Goal: Check status: Check status

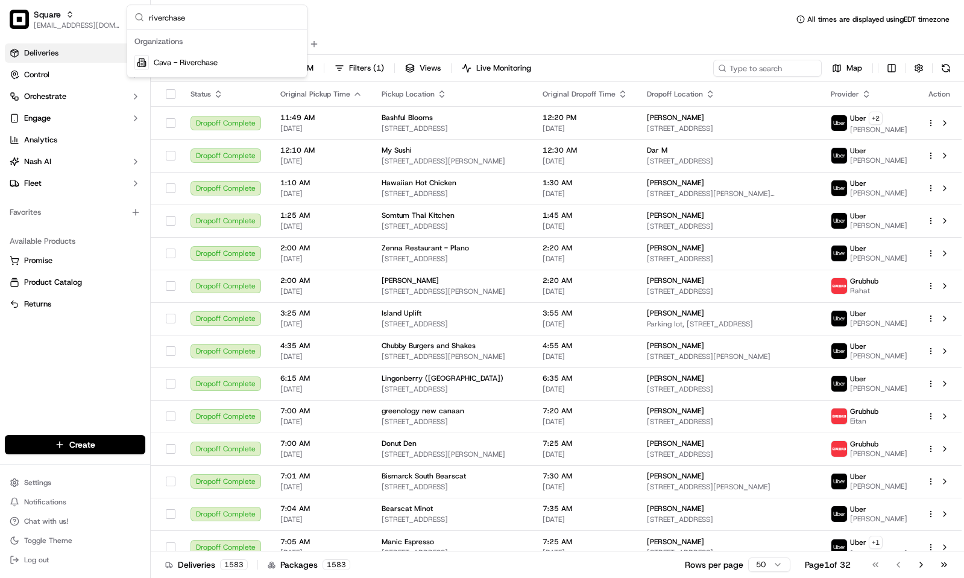
type input "riverchase"
click at [227, 51] on div "Cava - Riverchase" at bounding box center [217, 63] width 175 height 24
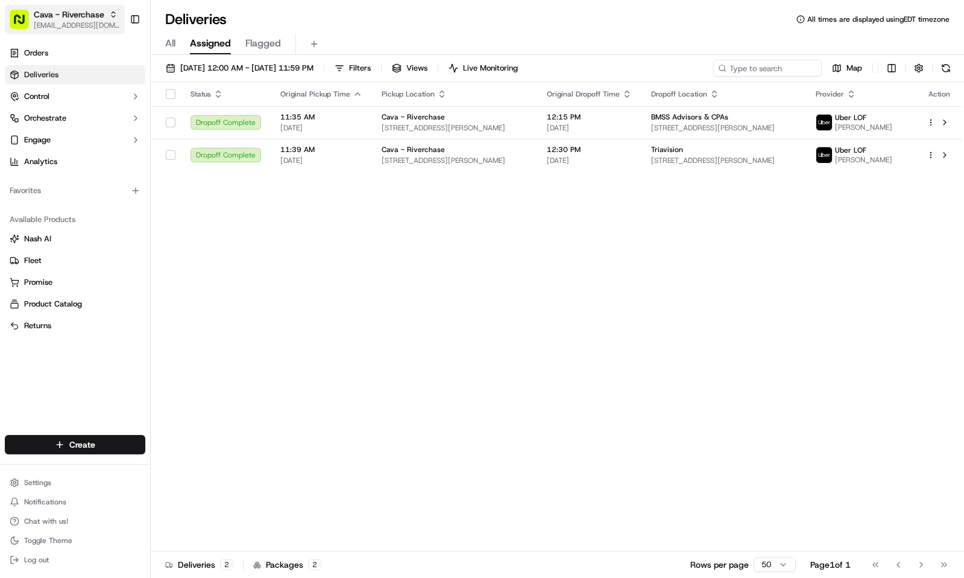
click at [51, 13] on span "Cava - Riverchase" at bounding box center [69, 14] width 71 height 12
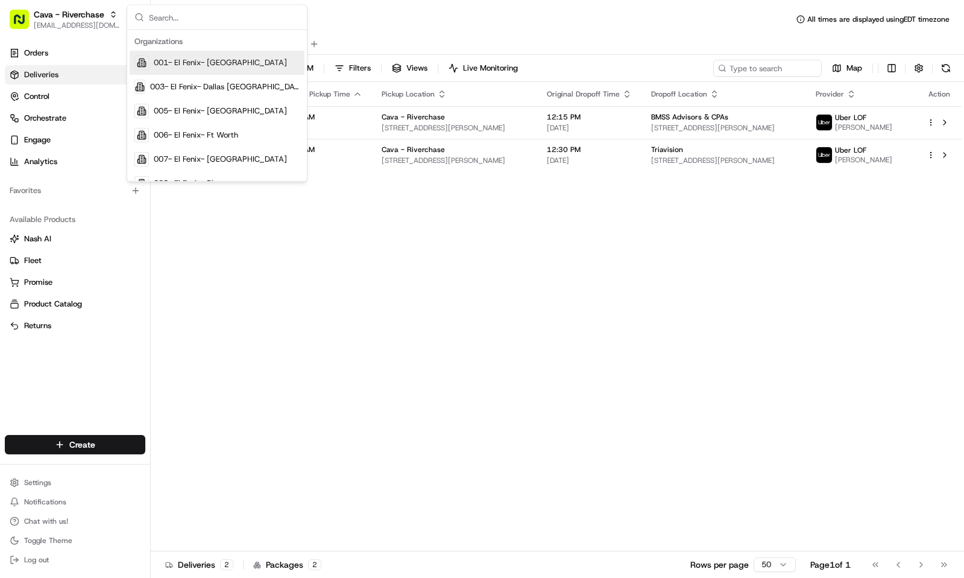
click at [412, 31] on div "All Assigned Flagged" at bounding box center [557, 42] width 813 height 26
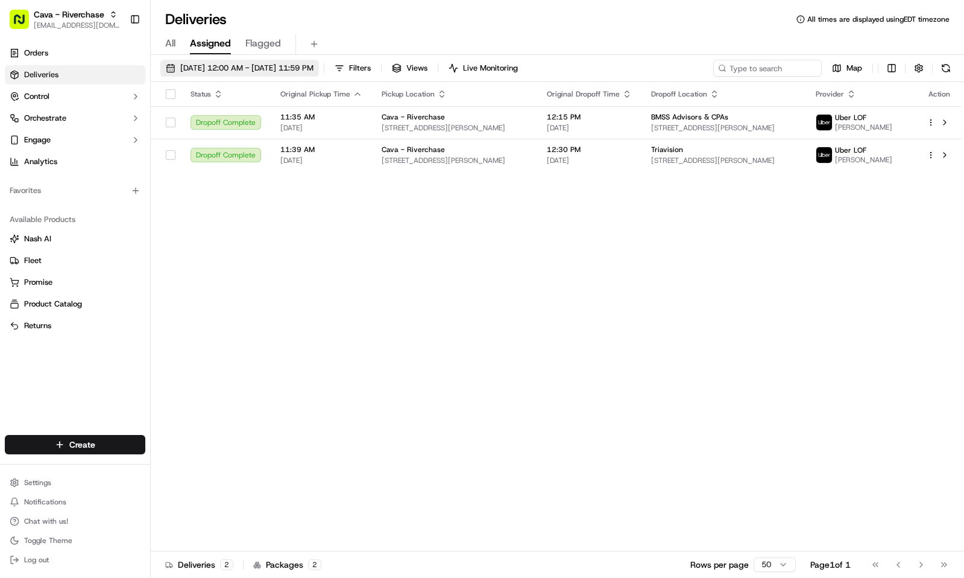
click at [304, 61] on button "09/15/2025 12:00 AM - 09/15/2025 11:59 PM" at bounding box center [239, 68] width 159 height 17
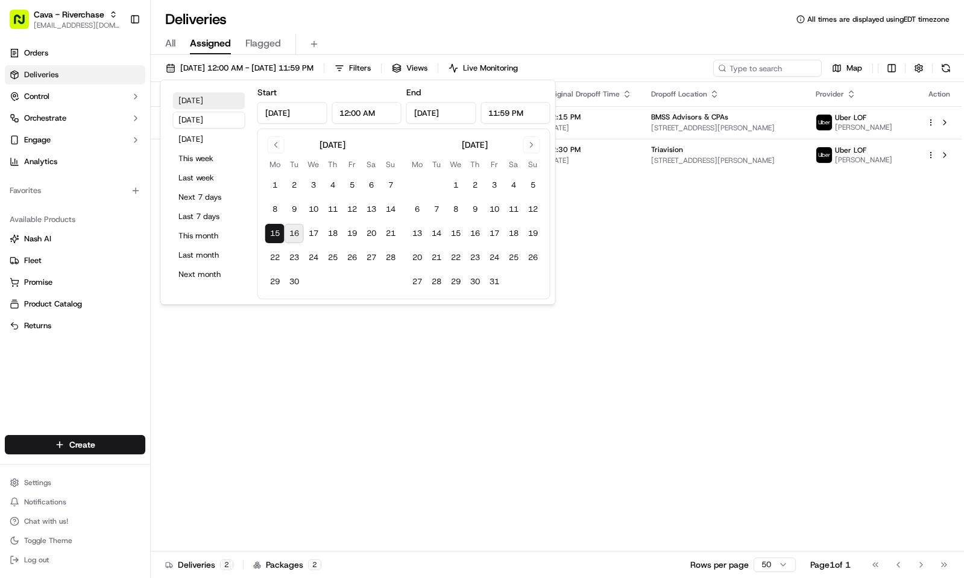
click at [210, 102] on button "Today" at bounding box center [209, 100] width 72 height 17
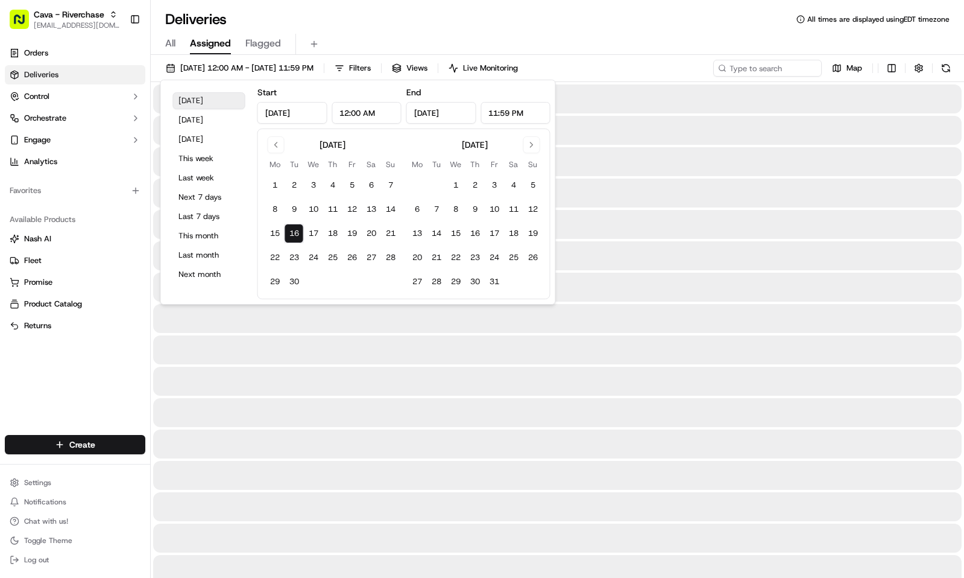
type input "Sep 16, 2025"
click at [770, 72] on input at bounding box center [749, 68] width 145 height 17
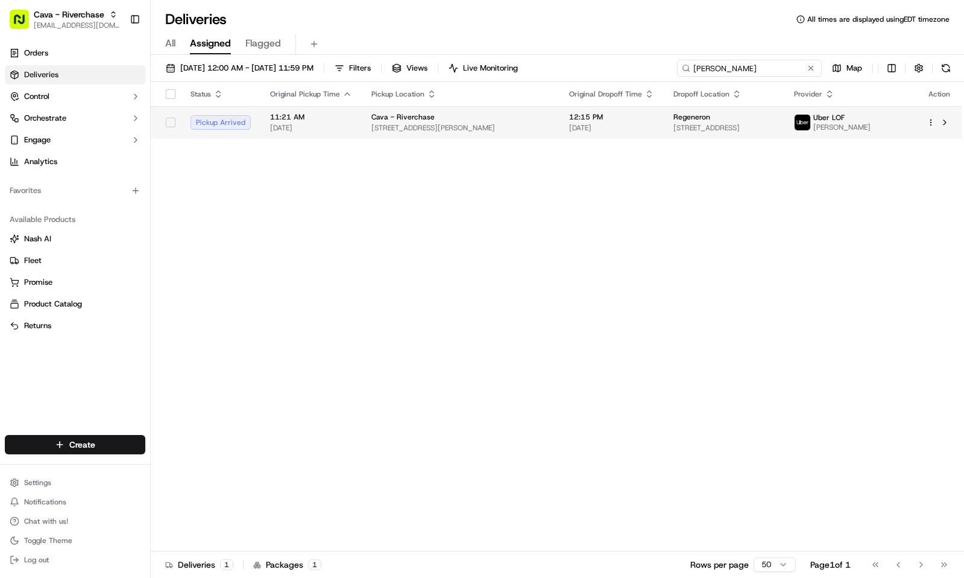
type input "kelly"
click at [559, 139] on td "12:15 PM 09/16/2025" at bounding box center [611, 122] width 104 height 33
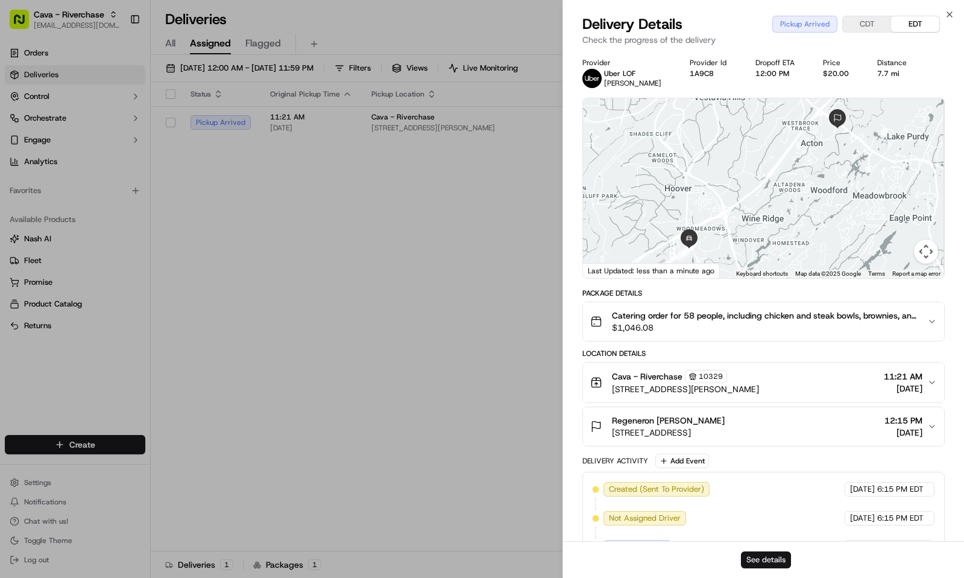
click at [770, 556] on button "See details" at bounding box center [766, 559] width 50 height 17
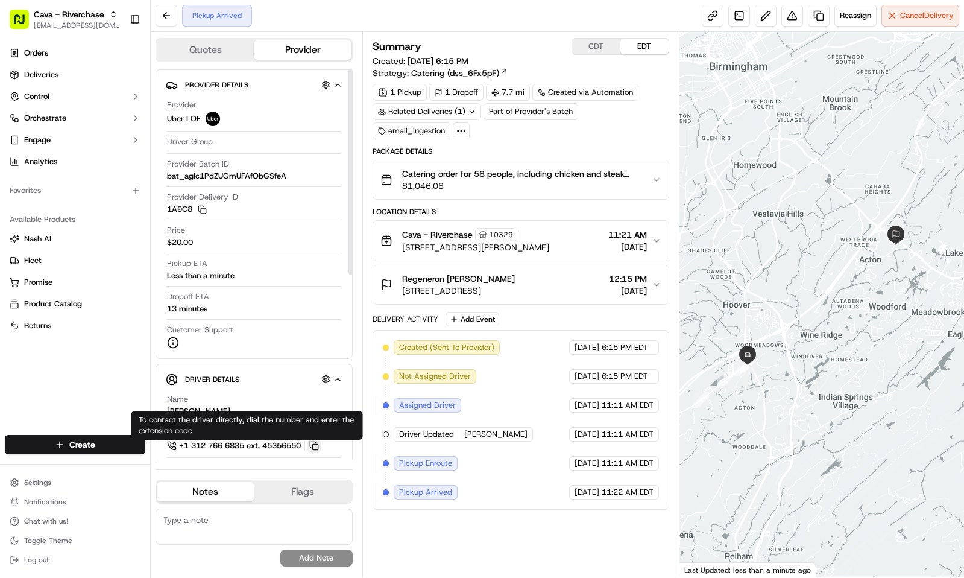
click at [320, 447] on button at bounding box center [313, 445] width 13 height 13
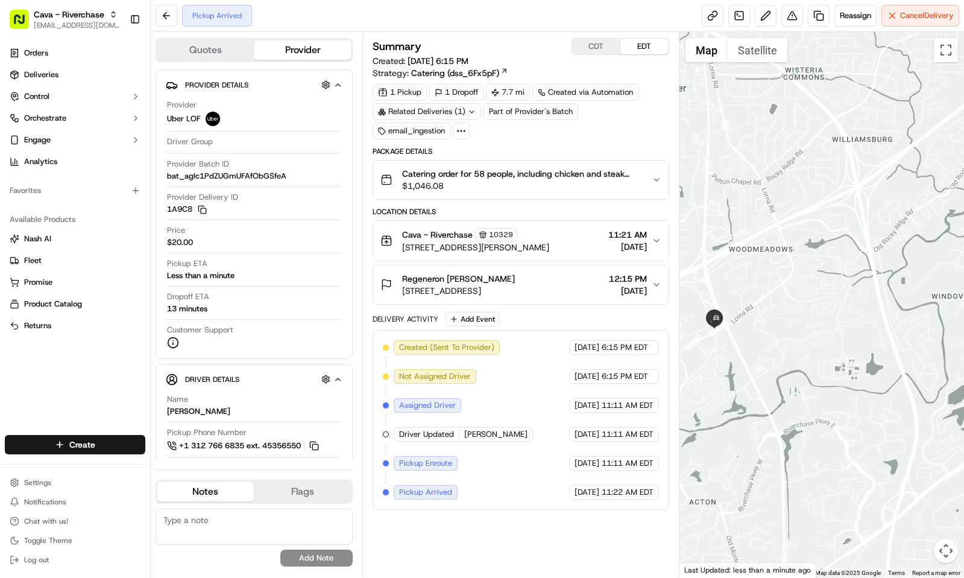
drag, startPoint x: 729, startPoint y: 358, endPoint x: 786, endPoint y: 389, distance: 64.2
click at [786, 389] on div at bounding box center [821, 304] width 285 height 545
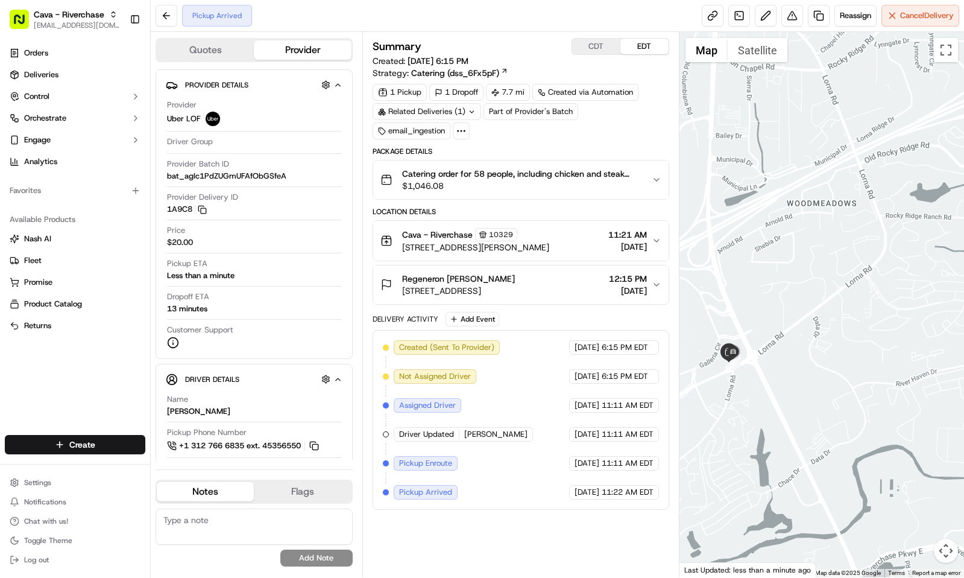
drag, startPoint x: 772, startPoint y: 373, endPoint x: 812, endPoint y: 362, distance: 41.2
click at [812, 362] on div at bounding box center [821, 304] width 285 height 545
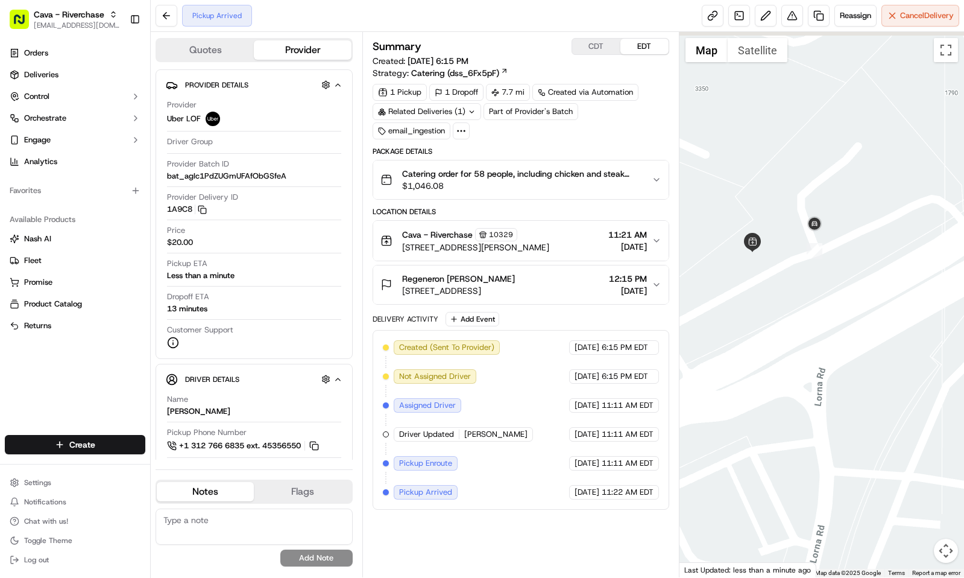
drag, startPoint x: 772, startPoint y: 205, endPoint x: 796, endPoint y: 331, distance: 128.2
click at [796, 331] on div at bounding box center [821, 304] width 285 height 545
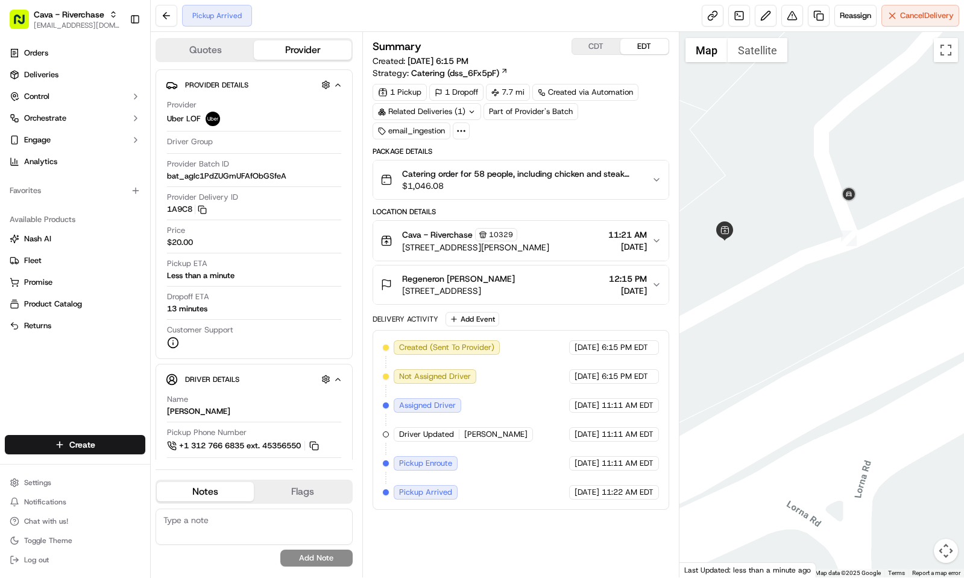
drag, startPoint x: 794, startPoint y: 306, endPoint x: 812, endPoint y: 337, distance: 35.7
click at [812, 337] on div at bounding box center [821, 304] width 285 height 545
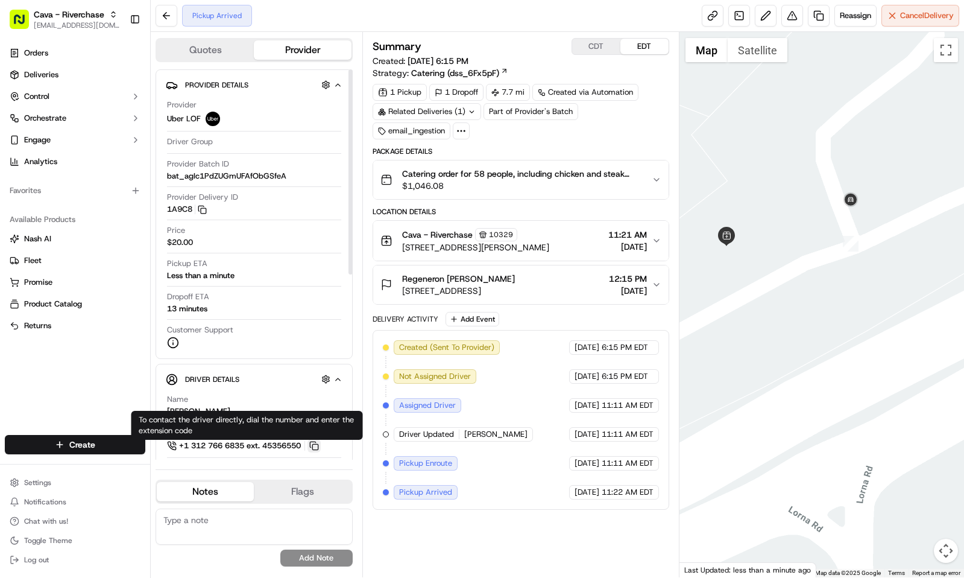
click at [321, 447] on button at bounding box center [313, 445] width 13 height 13
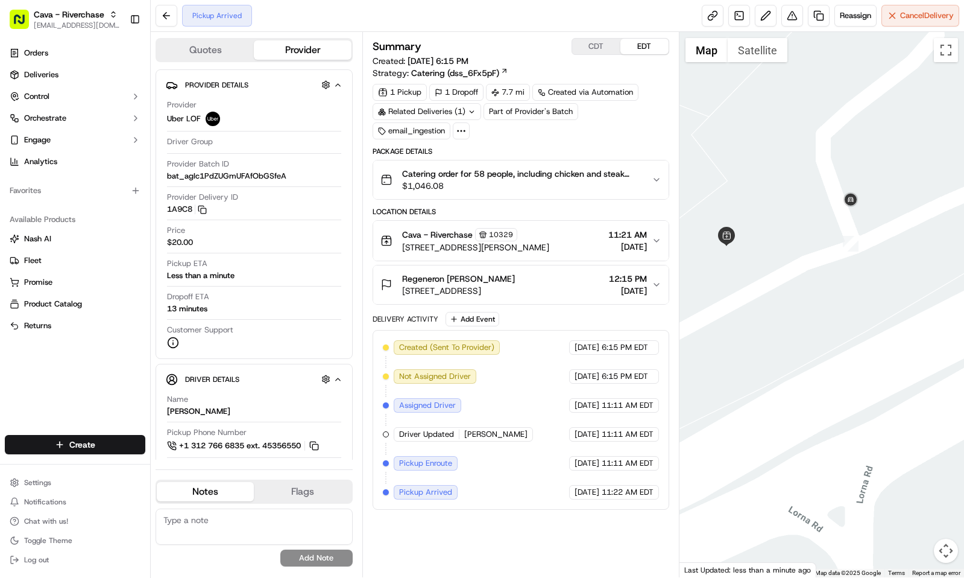
click at [488, 40] on div "Summary CDT EDT" at bounding box center [521, 46] width 297 height 17
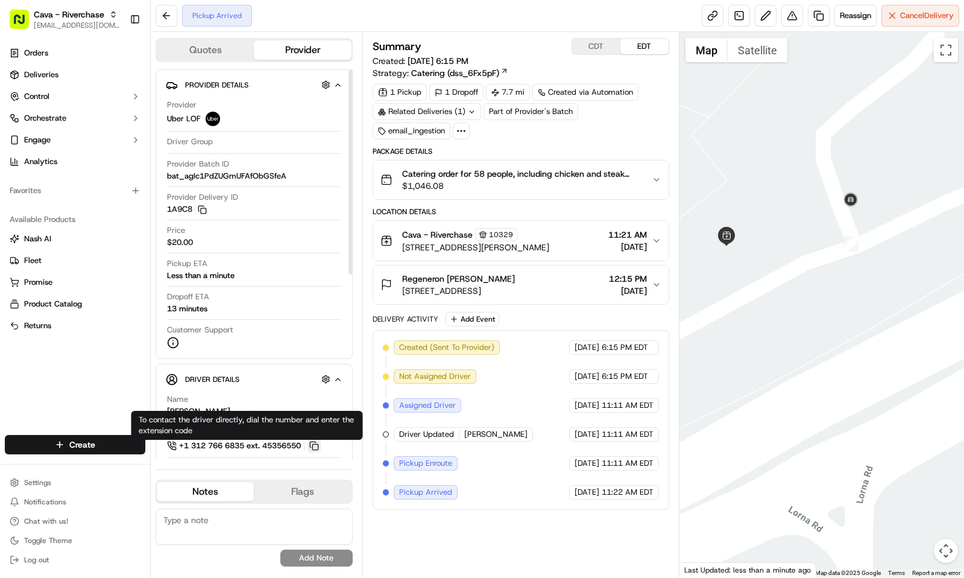
click at [317, 451] on button at bounding box center [313, 445] width 13 height 13
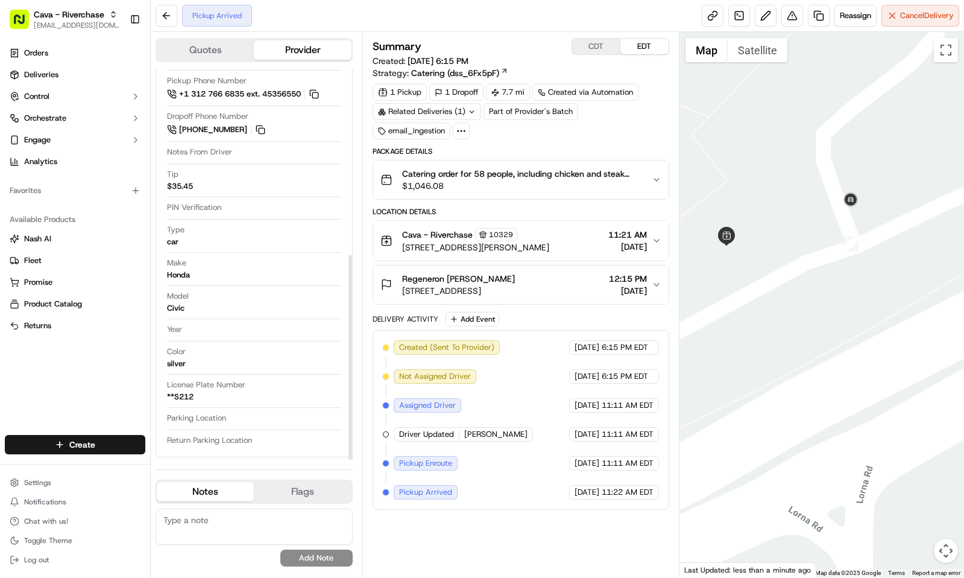
scroll to position [263, 0]
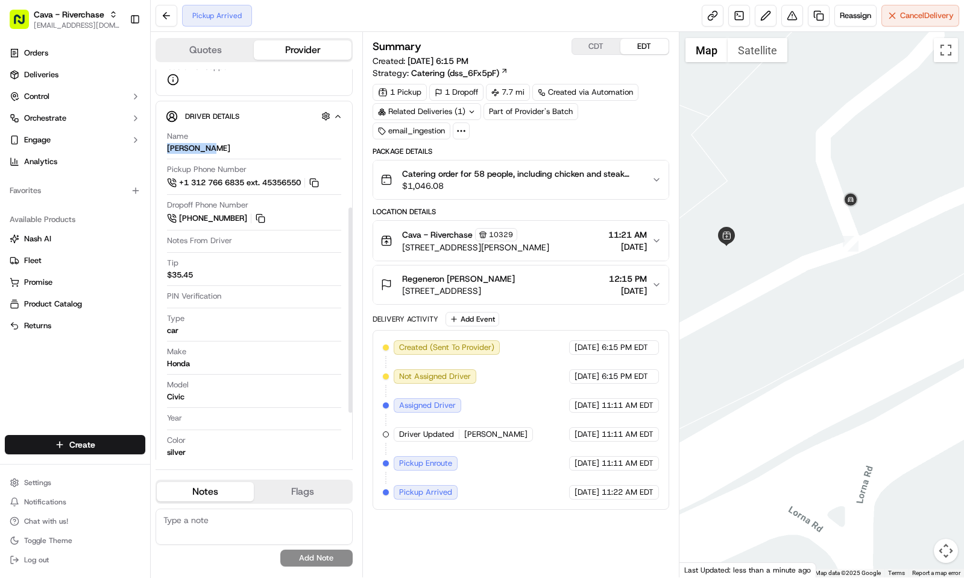
drag, startPoint x: 217, startPoint y: 147, endPoint x: 166, endPoint y: 147, distance: 50.6
click at [167, 147] on div "Name Sabrina S." at bounding box center [254, 142] width 174 height 23
copy div "[PERSON_NAME]"
click at [62, 379] on div "Orders Deliveries Control Orchestrate Engage Analytics Favorites Available Prod…" at bounding box center [75, 232] width 150 height 386
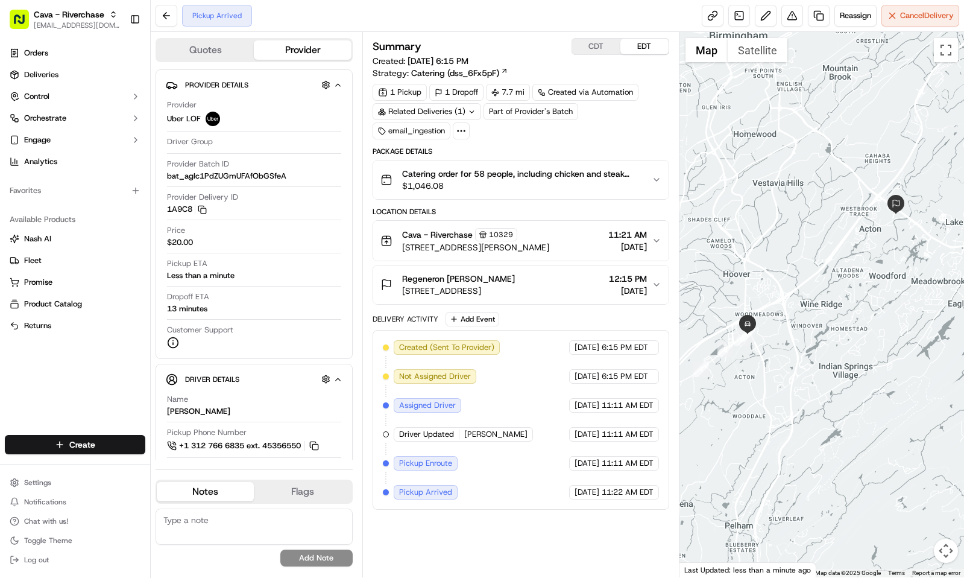
drag, startPoint x: 769, startPoint y: 351, endPoint x: 767, endPoint y: 320, distance: 30.8
click at [767, 320] on div at bounding box center [821, 304] width 285 height 545
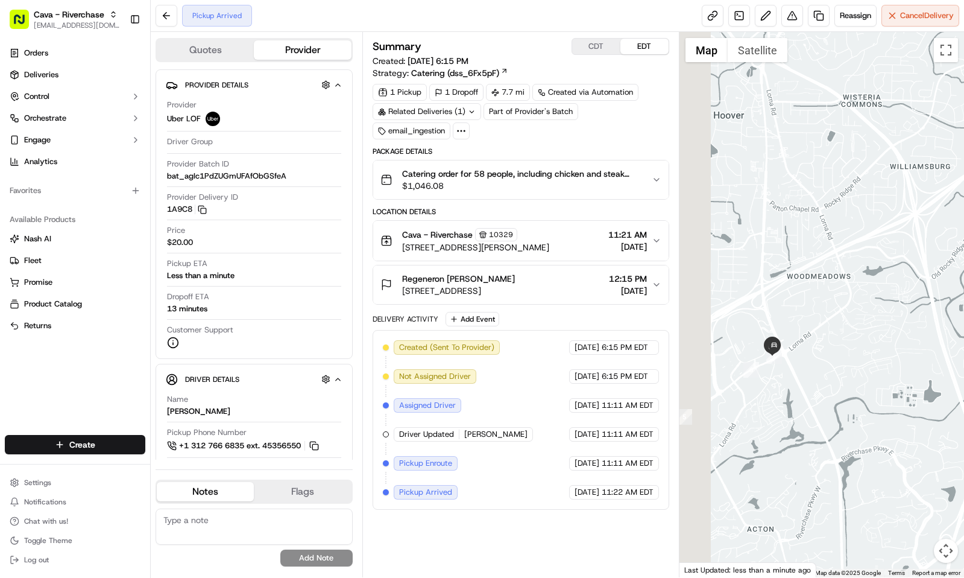
drag, startPoint x: 757, startPoint y: 344, endPoint x: 834, endPoint y: 351, distance: 78.2
click at [834, 351] on div at bounding box center [821, 304] width 285 height 545
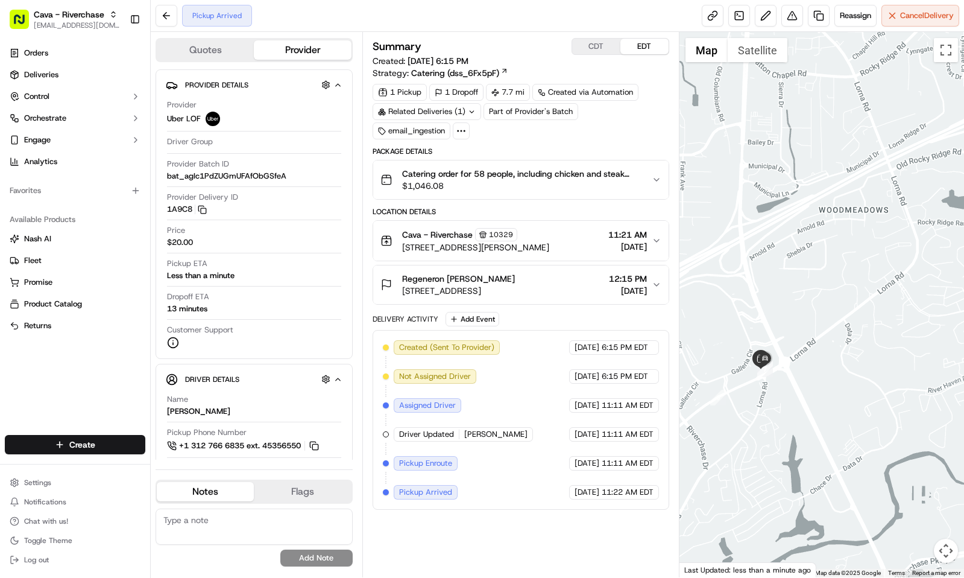
drag, startPoint x: 787, startPoint y: 348, endPoint x: 804, endPoint y: 351, distance: 17.1
click at [804, 351] on div at bounding box center [821, 304] width 285 height 545
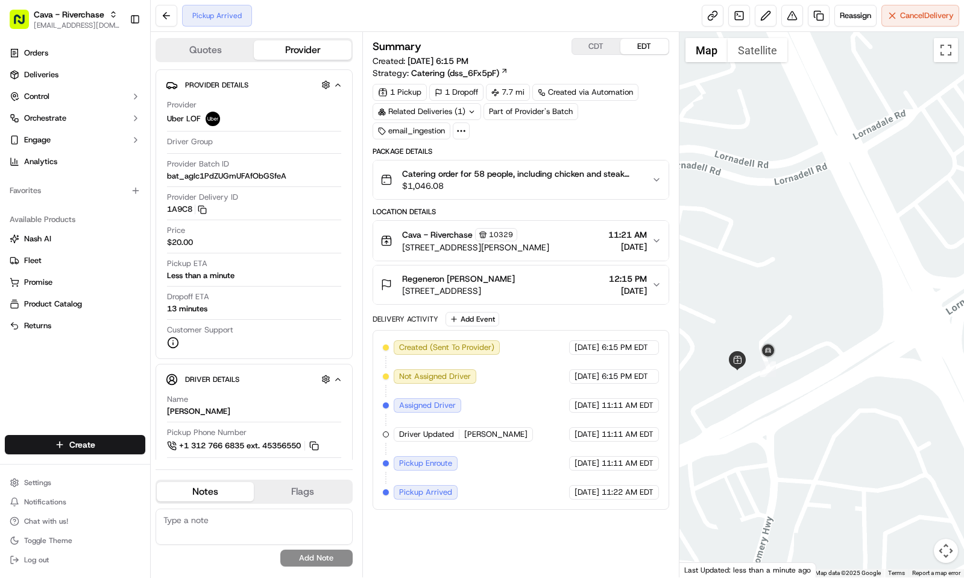
drag, startPoint x: 767, startPoint y: 371, endPoint x: 798, endPoint y: 356, distance: 33.7
click at [798, 356] on div at bounding box center [821, 304] width 285 height 545
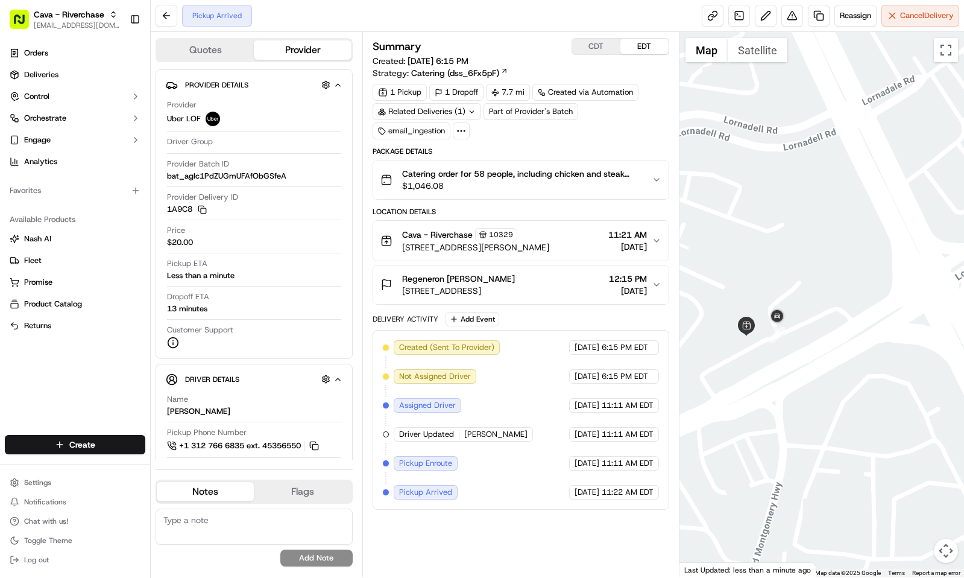
drag, startPoint x: 754, startPoint y: 320, endPoint x: 757, endPoint y: 294, distance: 26.6
click at [757, 294] on div at bounding box center [821, 304] width 285 height 545
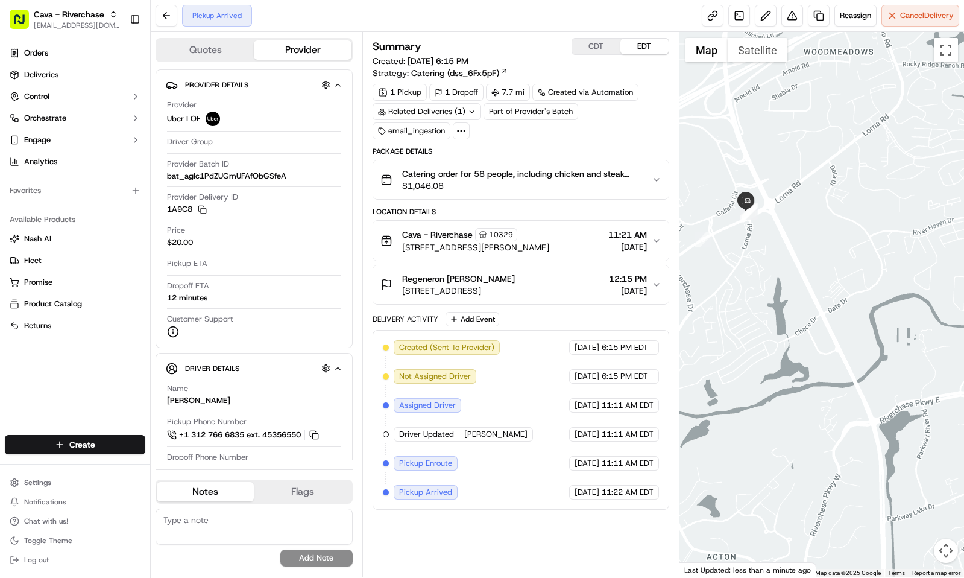
drag, startPoint x: 769, startPoint y: 239, endPoint x: 771, endPoint y: 260, distance: 21.8
click at [771, 260] on div at bounding box center [821, 304] width 285 height 545
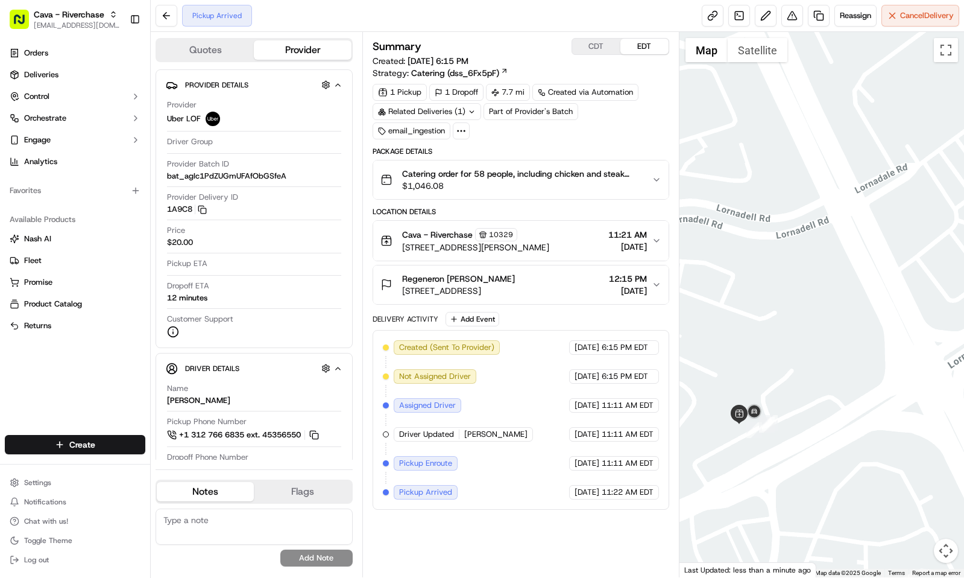
drag, startPoint x: 774, startPoint y: 394, endPoint x: 785, endPoint y: 335, distance: 60.7
click at [785, 335] on div at bounding box center [821, 304] width 285 height 545
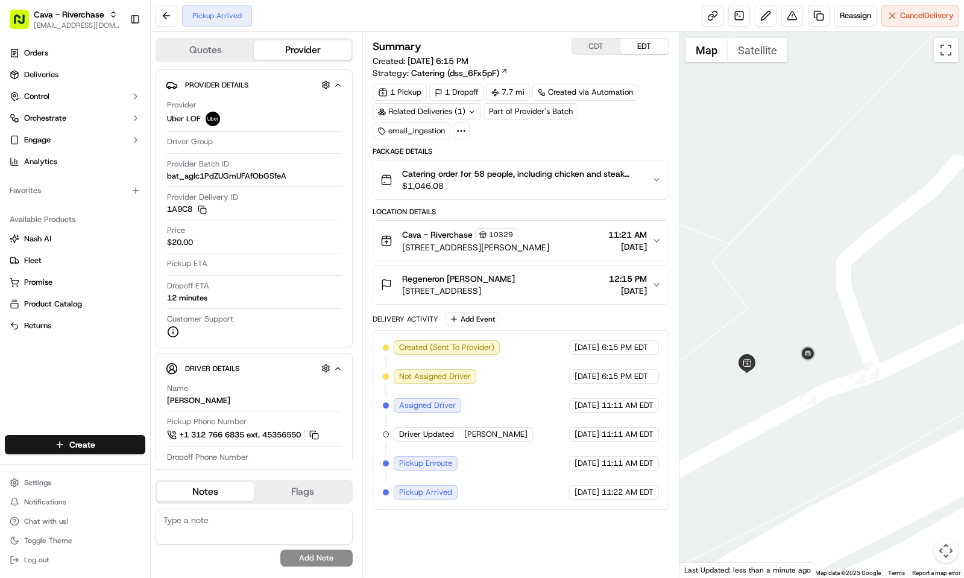
drag, startPoint x: 804, startPoint y: 407, endPoint x: 852, endPoint y: 362, distance: 65.7
click at [852, 364] on div at bounding box center [821, 304] width 285 height 545
